Goal: Task Accomplishment & Management: Manage account settings

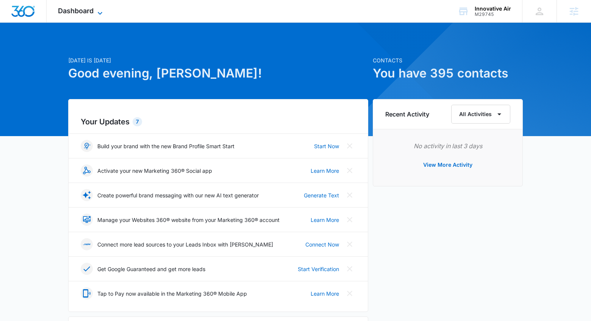
click at [91, 12] on span "Dashboard" at bounding box center [76, 11] width 36 height 8
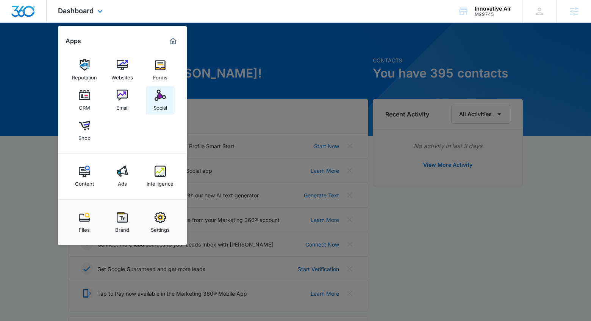
click at [155, 108] on div "Social" at bounding box center [160, 106] width 14 height 10
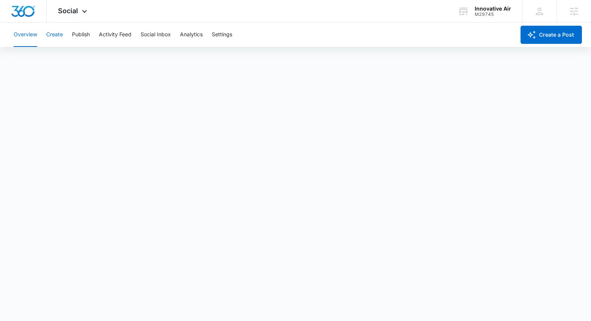
click at [61, 37] on button "Create" at bounding box center [54, 35] width 17 height 24
click at [83, 38] on button "Publish" at bounding box center [81, 35] width 18 height 24
click at [47, 57] on button "Schedules" at bounding box center [58, 57] width 26 height 21
click at [58, 32] on button "Create" at bounding box center [54, 35] width 17 height 24
click at [87, 37] on button "Publish" at bounding box center [81, 35] width 18 height 24
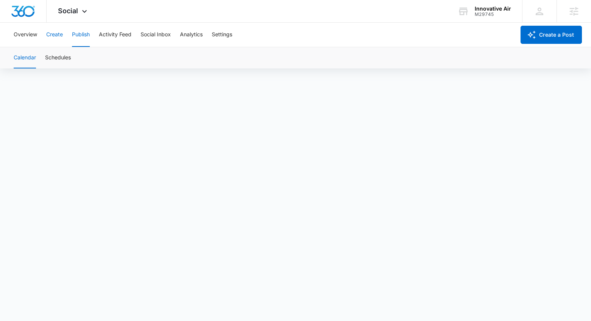
click at [56, 35] on button "Create" at bounding box center [54, 35] width 17 height 24
click at [73, 58] on button "Approvals" at bounding box center [73, 57] width 25 height 21
click at [58, 36] on button "Create" at bounding box center [54, 35] width 17 height 24
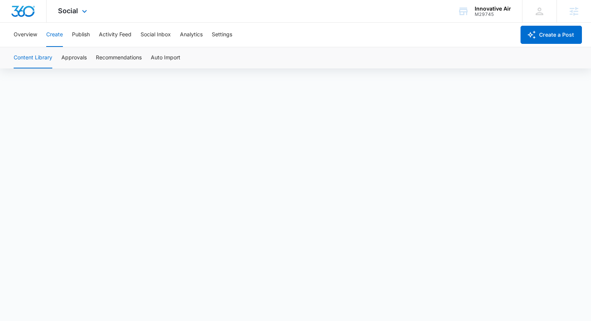
click at [25, 14] on img "Dashboard" at bounding box center [23, 11] width 24 height 11
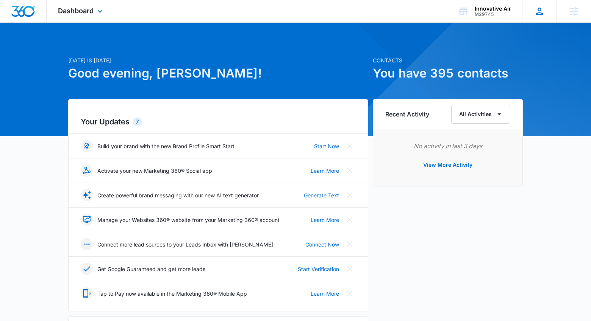
click at [537, 19] on div "Victoria Graham victoria.graham@madwire.com My Profile Notifications Support Lo…" at bounding box center [539, 11] width 34 height 22
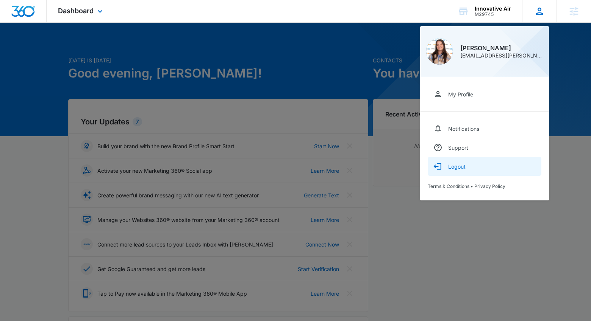
click at [466, 166] on button "Logout" at bounding box center [484, 166] width 114 height 19
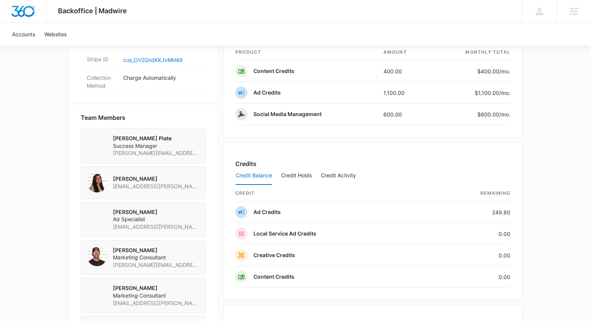
scroll to position [491, 0]
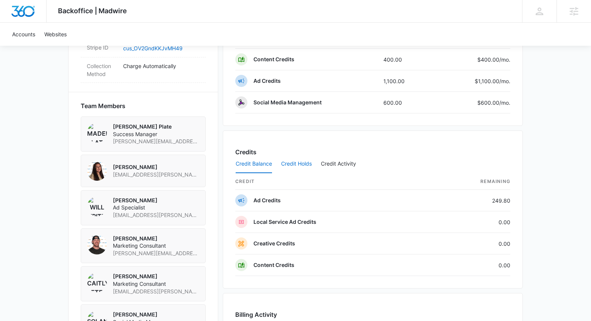
click at [305, 166] on button "Credit Holds" at bounding box center [296, 164] width 31 height 18
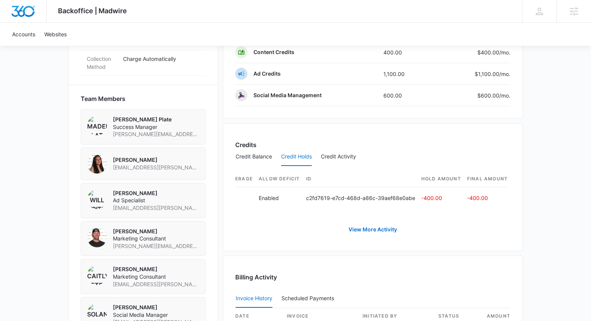
scroll to position [429, 0]
